Goal: Task Accomplishment & Management: Use online tool/utility

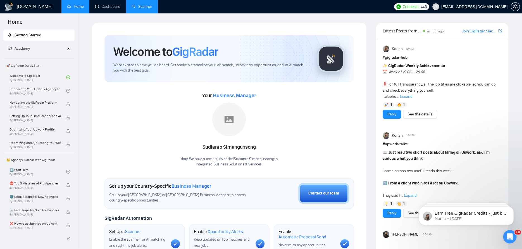
click at [142, 5] on link "Scanner" at bounding box center [141, 6] width 21 height 5
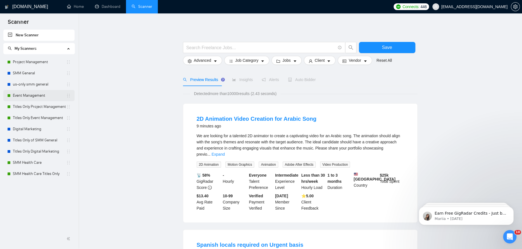
drag, startPoint x: 37, startPoint y: 105, endPoint x: 60, endPoint y: 99, distance: 23.8
click at [37, 105] on link "Titles Only Project Management" at bounding box center [39, 106] width 53 height 11
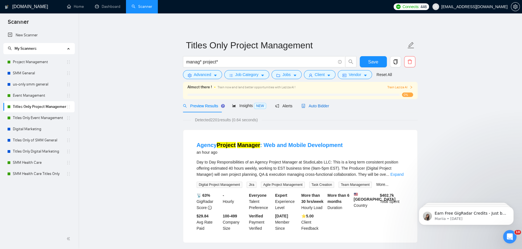
click at [317, 107] on span "Auto Bidder" at bounding box center [315, 106] width 28 height 4
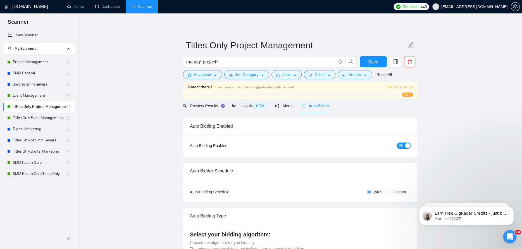
checkbox input "true"
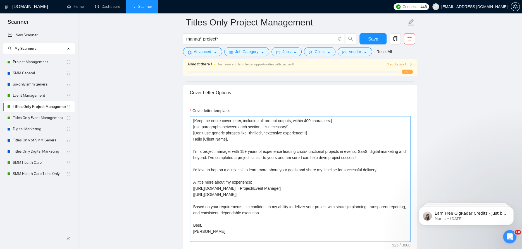
scroll to position [6, 0]
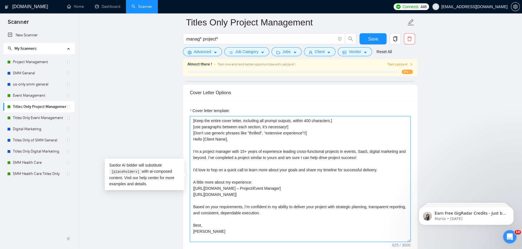
drag, startPoint x: 218, startPoint y: 225, endPoint x: 188, endPoint y: 136, distance: 93.1
click at [188, 136] on div "Cover letter template: [Keep the entire cover letter, including all prompt outp…" at bounding box center [300, 178] width 234 height 154
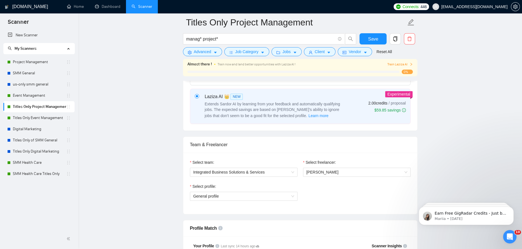
scroll to position [167, 0]
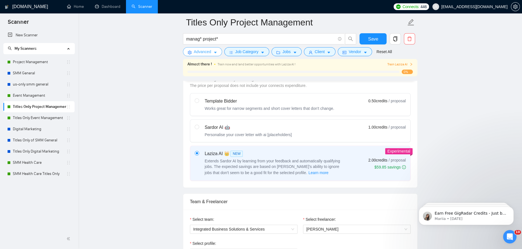
click at [202, 54] on span "Advanced" at bounding box center [202, 52] width 17 height 6
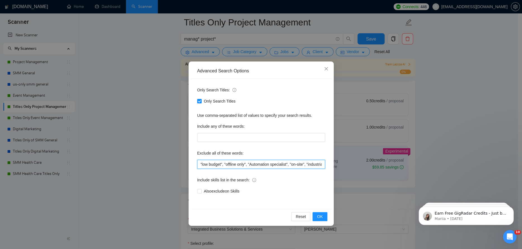
click at [318, 164] on input ""low budget", "offline only", "Automation specialist", "on-site", "industrial",…" at bounding box center [261, 164] width 128 height 9
type input ""low budget", "offline only", "Automation specialist", "on-site", "industrial",…"
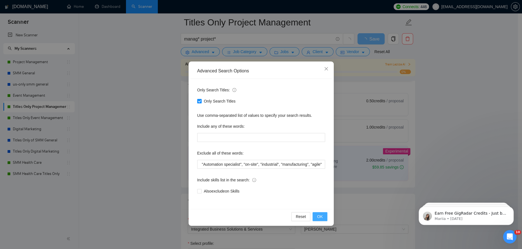
scroll to position [0, 0]
click at [322, 218] on span "OK" at bounding box center [320, 216] width 6 height 6
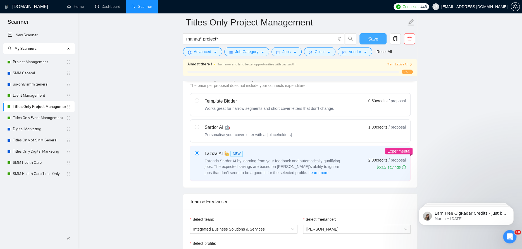
click at [369, 37] on span "Save" at bounding box center [373, 38] width 10 height 7
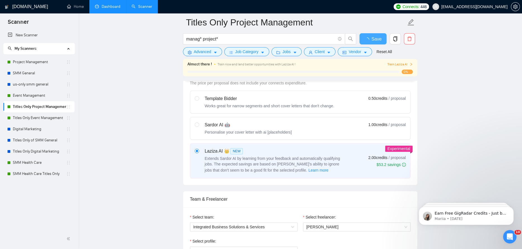
checkbox input "true"
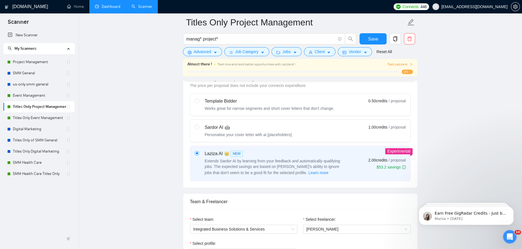
click at [110, 6] on link "Dashboard" at bounding box center [107, 6] width 25 height 5
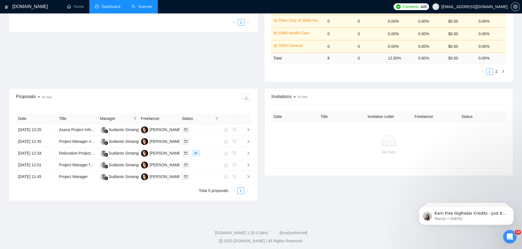
scroll to position [143, 0]
